Goal: Task Accomplishment & Management: Complete application form

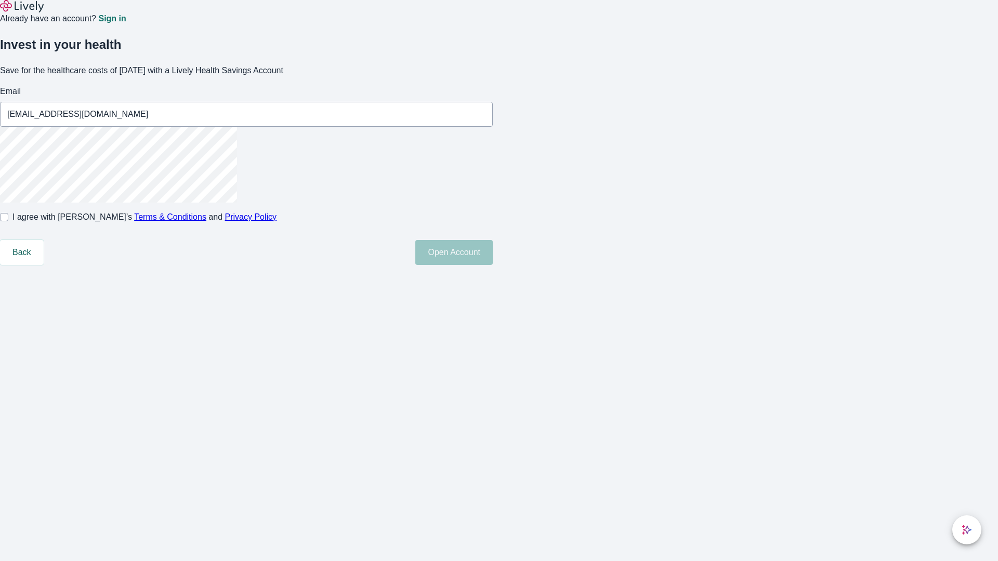
click at [8, 221] on input "I agree with Lively’s Terms & Conditions and Privacy Policy" at bounding box center [4, 217] width 8 height 8
checkbox input "true"
click at [493, 265] on button "Open Account" at bounding box center [453, 252] width 77 height 25
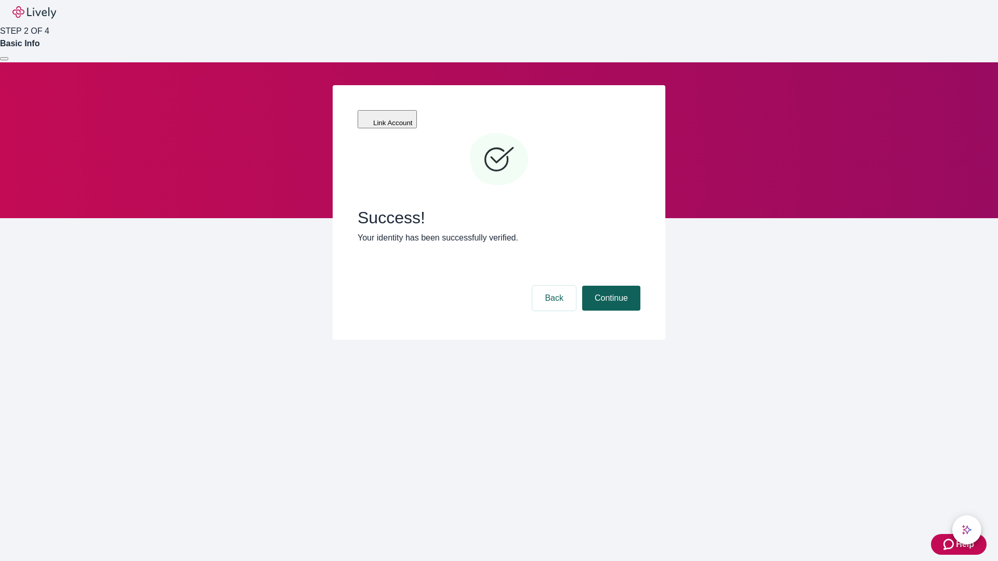
click at [610, 286] on button "Continue" at bounding box center [611, 298] width 58 height 25
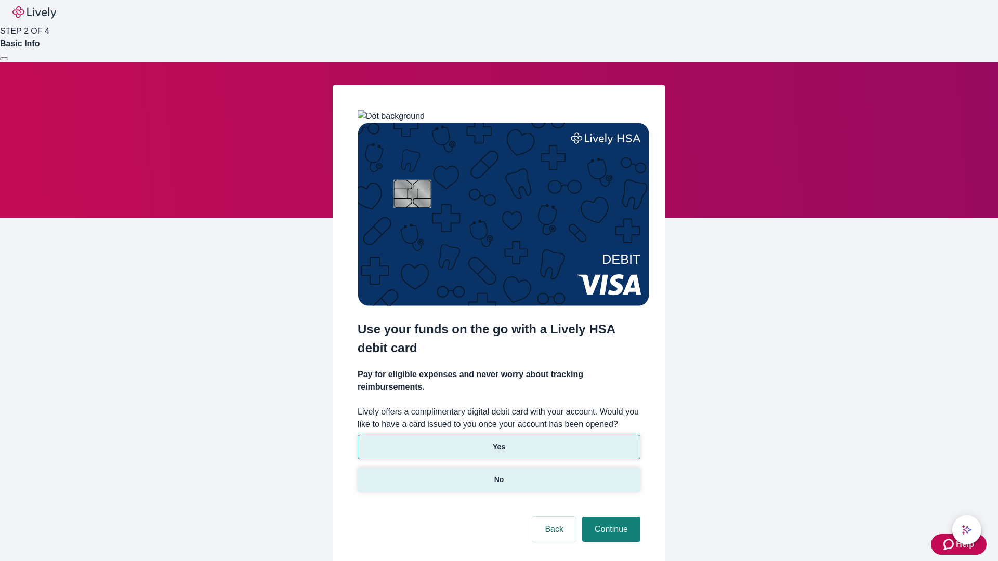
click at [498, 475] on p "No" at bounding box center [499, 480] width 10 height 11
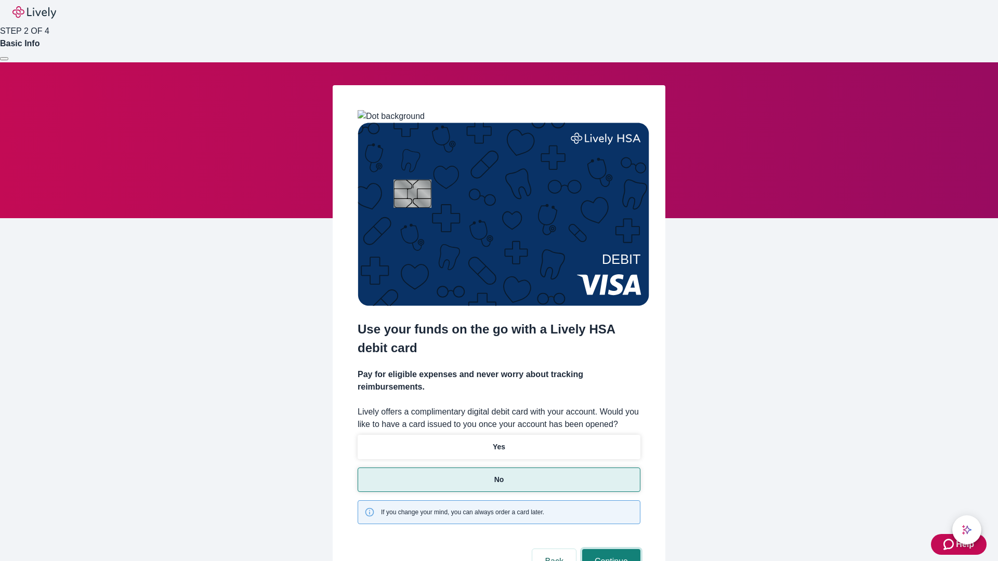
click at [610, 549] on button "Continue" at bounding box center [611, 561] width 58 height 25
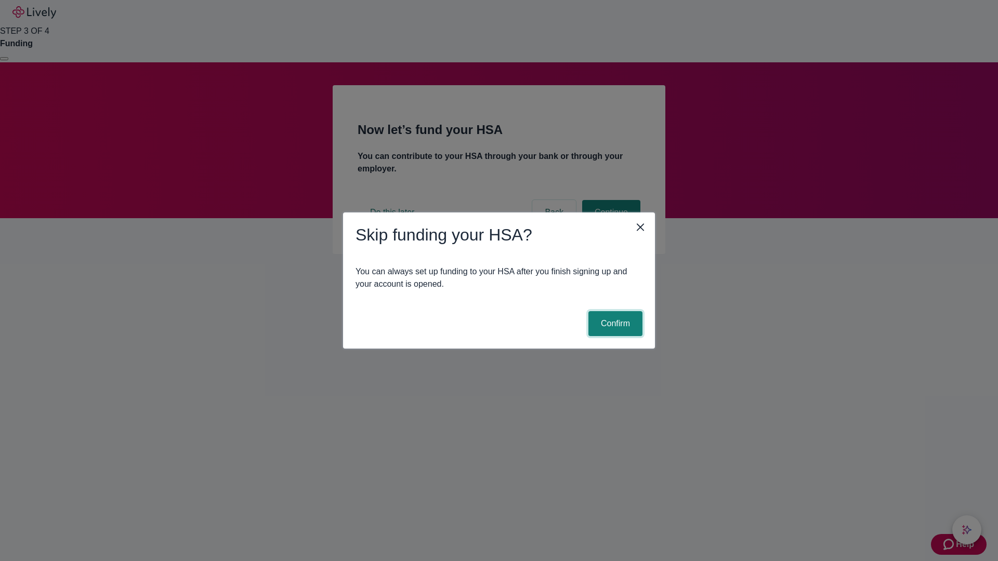
click at [614, 324] on button "Confirm" at bounding box center [615, 323] width 54 height 25
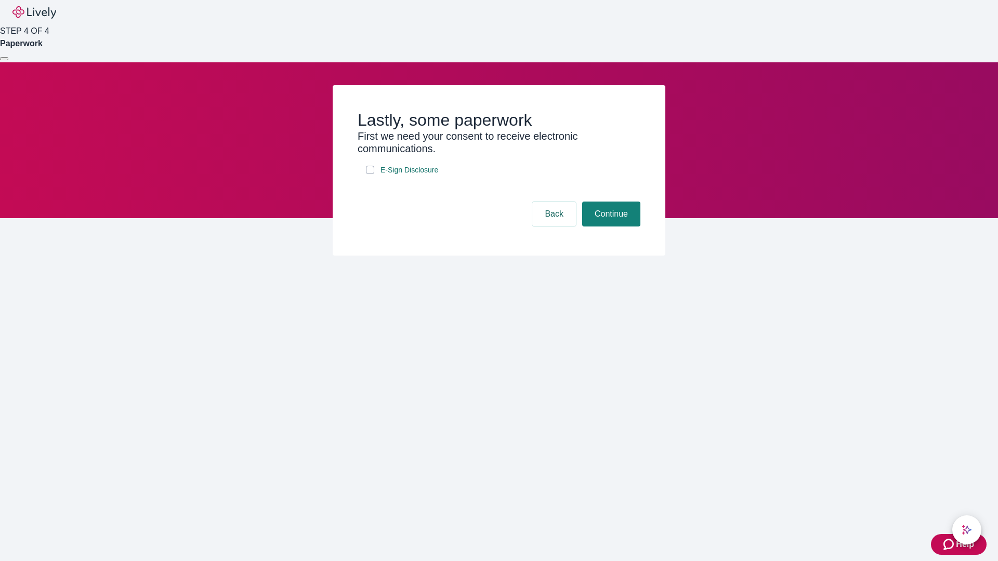
click at [370, 174] on input "E-Sign Disclosure" at bounding box center [370, 170] width 8 height 8
checkbox input "true"
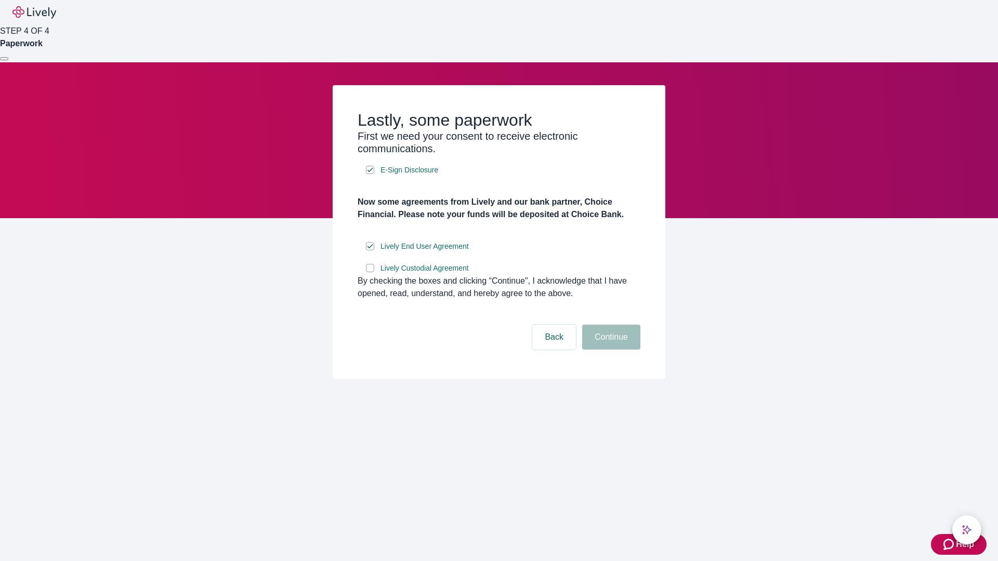
click at [370, 272] on input "Lively Custodial Agreement" at bounding box center [370, 268] width 8 height 8
checkbox input "true"
click at [610, 350] on button "Continue" at bounding box center [611, 337] width 58 height 25
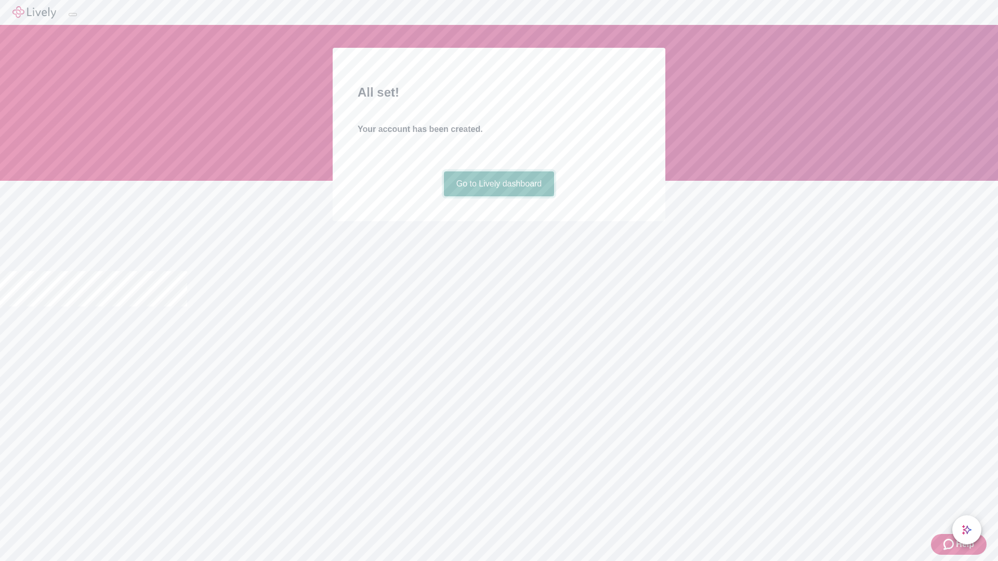
click at [498, 196] on link "Go to Lively dashboard" at bounding box center [499, 184] width 111 height 25
